Goal: Task Accomplishment & Management: Complete application form

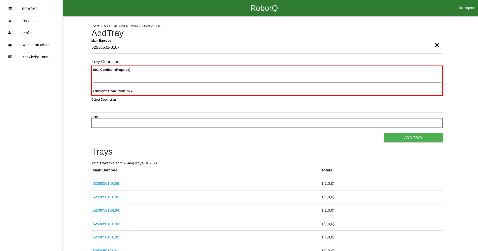
type Barcode "52530501-0187"
type Condition "goo"
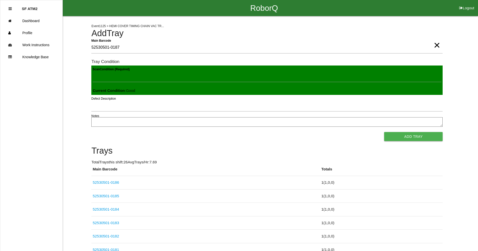
click at [384, 132] on button "Add Tray" at bounding box center [413, 136] width 58 height 9
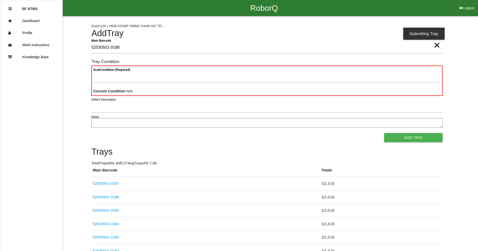
type Barcode "52530501-0188"
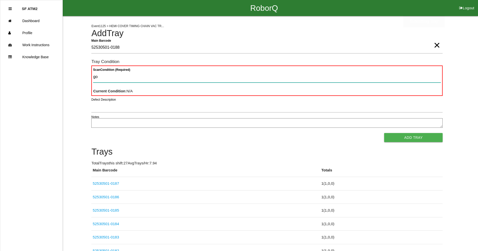
type Condition "goo"
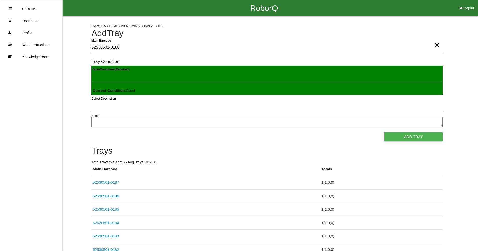
click at [384, 132] on button "Add Tray" at bounding box center [413, 136] width 58 height 9
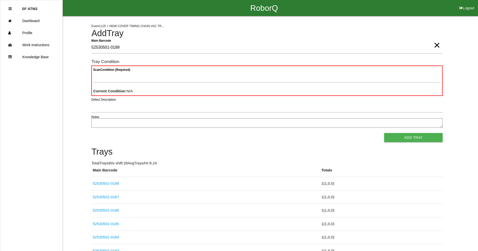
type Barcode "52530501-0189"
type Condition "goo"
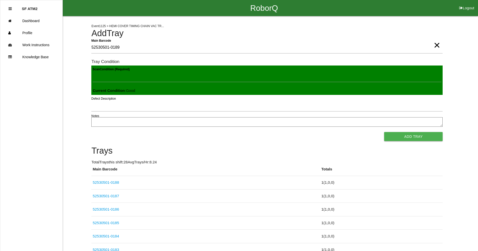
click at [384, 132] on button "Add Tray" at bounding box center [413, 136] width 58 height 9
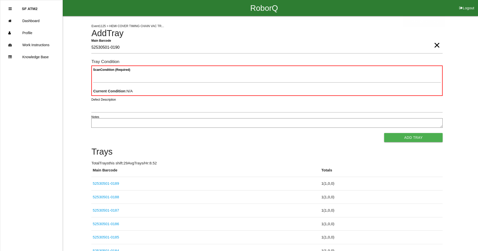
type Barcode "52530501-0190"
type Condition "goo"
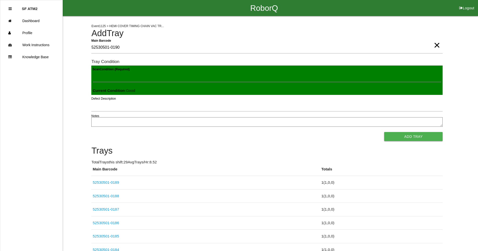
click at [384, 132] on button "Add Tray" at bounding box center [413, 136] width 58 height 9
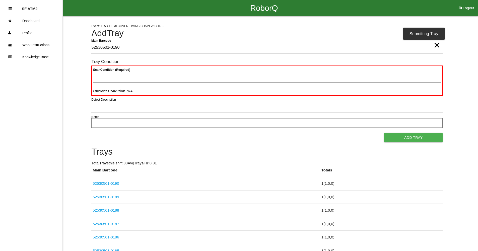
type Barcode "52530501-0190"
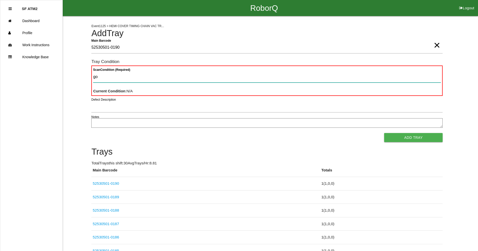
type Condition "goo"
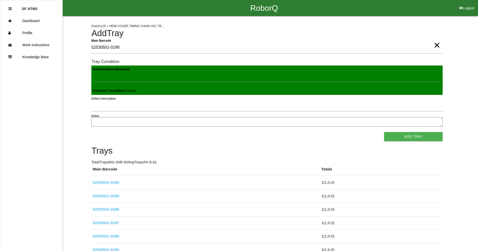
click at [384, 132] on button "Add Tray" at bounding box center [413, 136] width 58 height 9
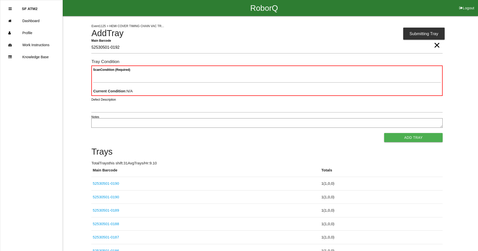
type Barcode "52530501-0192"
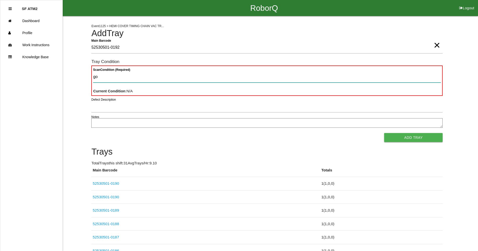
type Condition "goo"
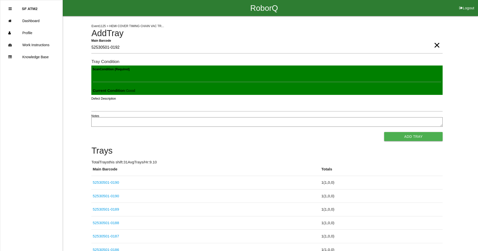
click at [384, 132] on button "Add Tray" at bounding box center [413, 136] width 58 height 9
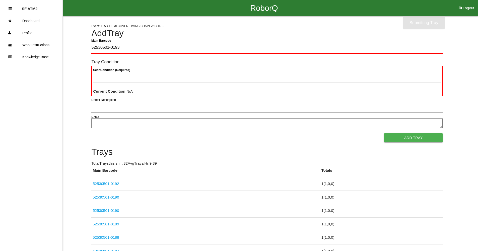
type Barcode "52530501-0193"
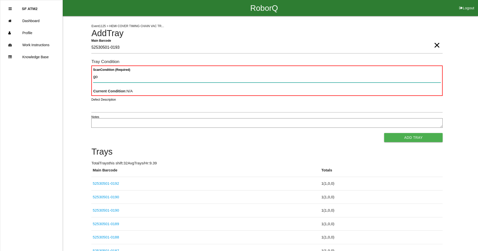
type Condition "goo"
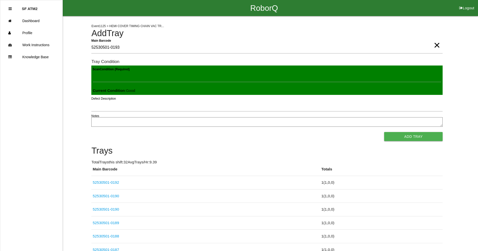
click at [384, 132] on button "Add Tray" at bounding box center [413, 136] width 58 height 9
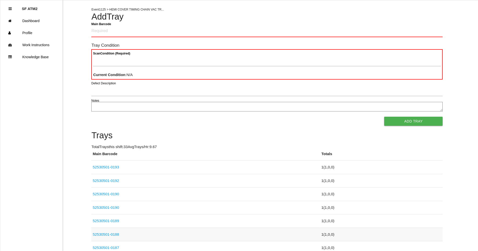
scroll to position [25, 0]
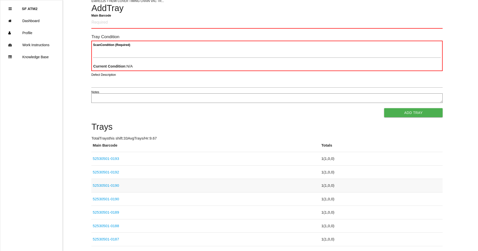
click at [112, 186] on link "52530501-0190" at bounding box center [106, 185] width 26 height 4
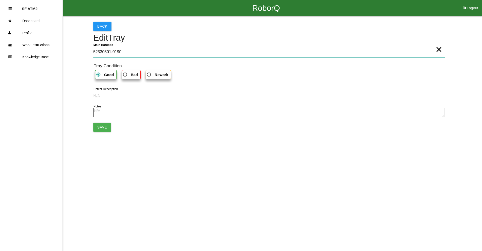
click at [430, 49] on Barcode "52530501-0190" at bounding box center [268, 52] width 351 height 12
click at [440, 49] on span "×" at bounding box center [438, 44] width 7 height 10
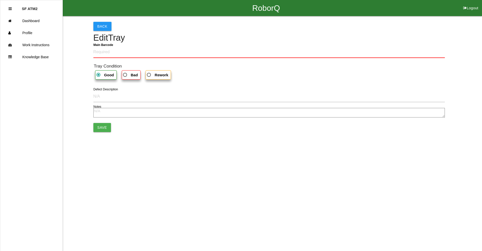
click at [329, 31] on div "Back Edit Tray Main Barcode Tray Condition Good Bad Rework Defect Description N…" at bounding box center [268, 76] width 351 height 121
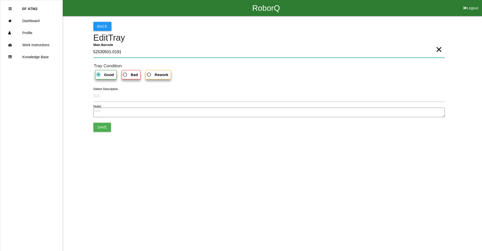
type Barcode "52530501-0191"
click at [107, 127] on button "Save" at bounding box center [102, 127] width 18 height 9
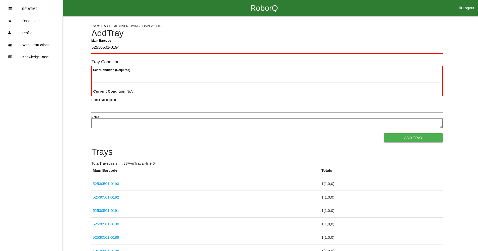
type Barcode "52530501-0194"
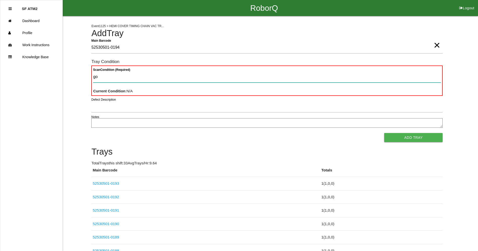
type Condition "goo"
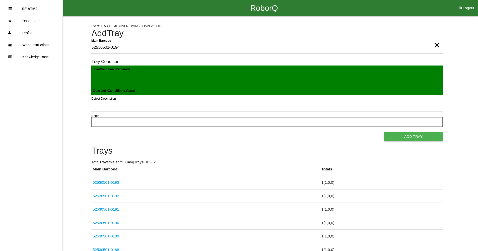
click at [384, 132] on button "Add Tray" at bounding box center [413, 136] width 58 height 9
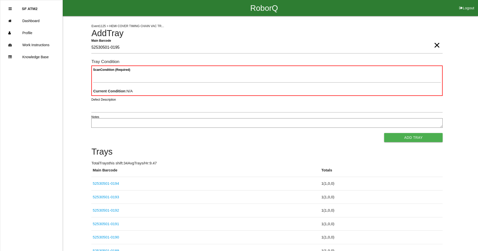
type Barcode "52530501-0195"
type Condition "goo"
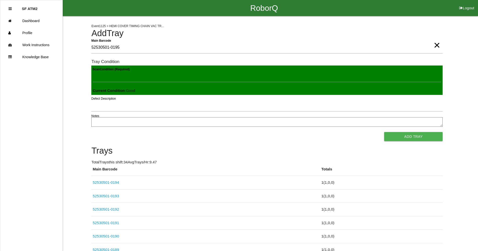
click at [384, 132] on button "Add Tray" at bounding box center [413, 136] width 58 height 9
